Goal: Navigation & Orientation: Go to known website

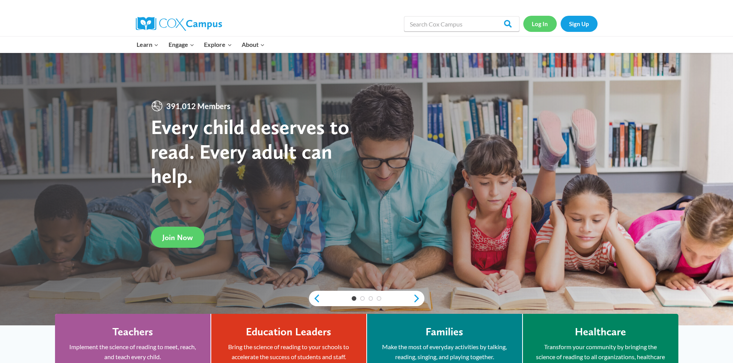
click at [533, 24] on link "Log In" at bounding box center [539, 24] width 33 height 16
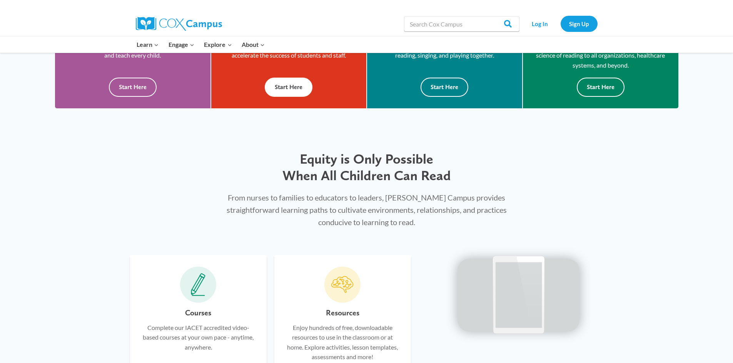
scroll to position [308, 0]
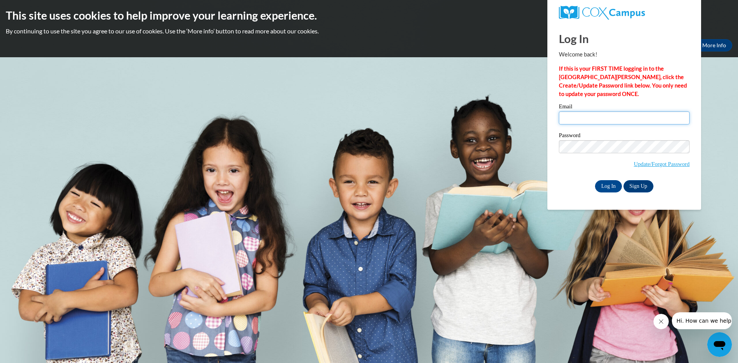
click at [586, 119] on input "Email" at bounding box center [624, 118] width 131 height 13
